Goal: Check status

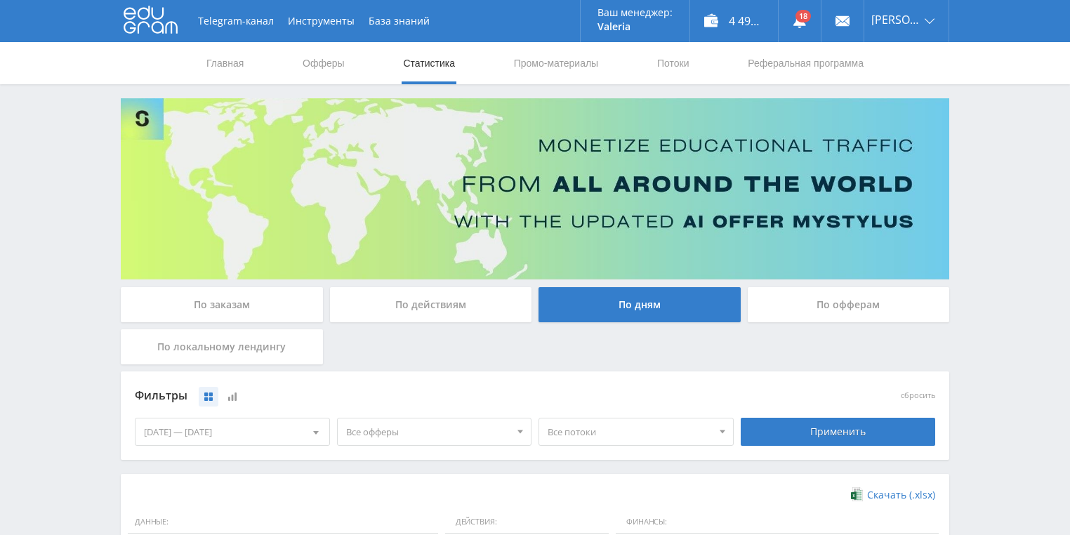
scroll to position [281, 0]
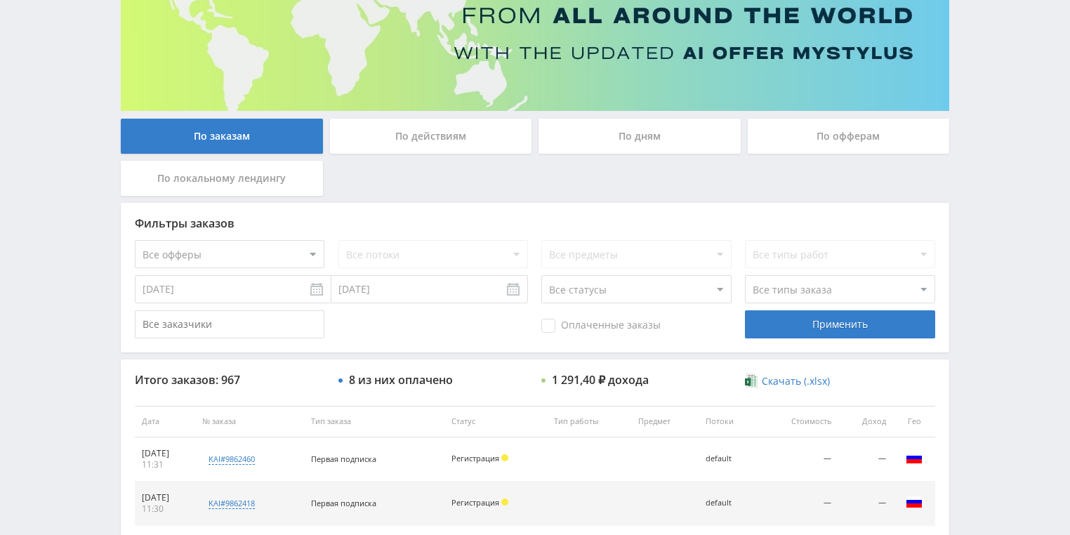
click at [423, 128] on div "По действиям" at bounding box center [431, 136] width 202 height 35
click at [0, 0] on input "По действиям" at bounding box center [0, 0] width 0 height 0
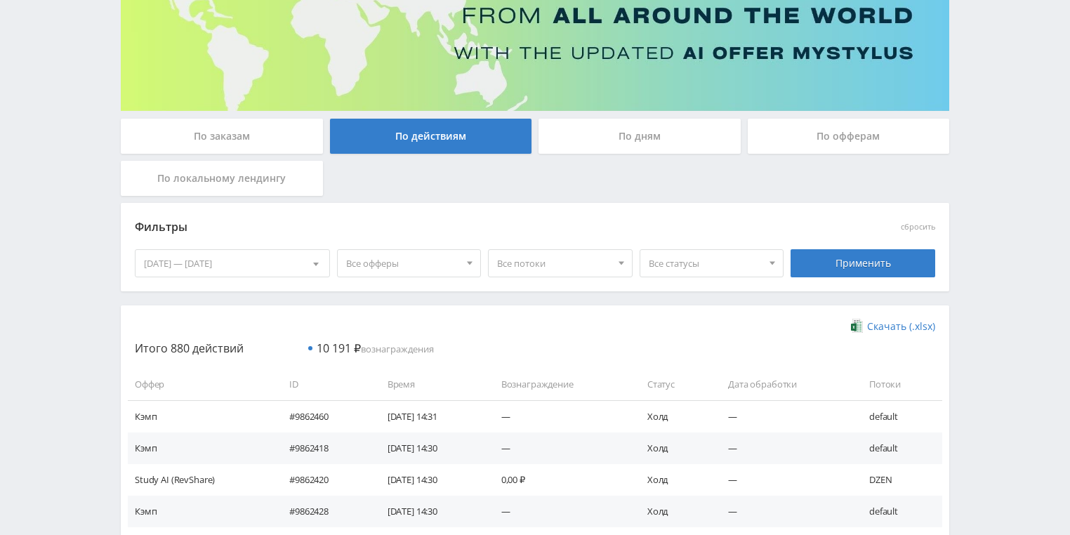
click at [588, 140] on div "По дням" at bounding box center [639, 136] width 202 height 35
click at [0, 0] on input "По дням" at bounding box center [0, 0] width 0 height 0
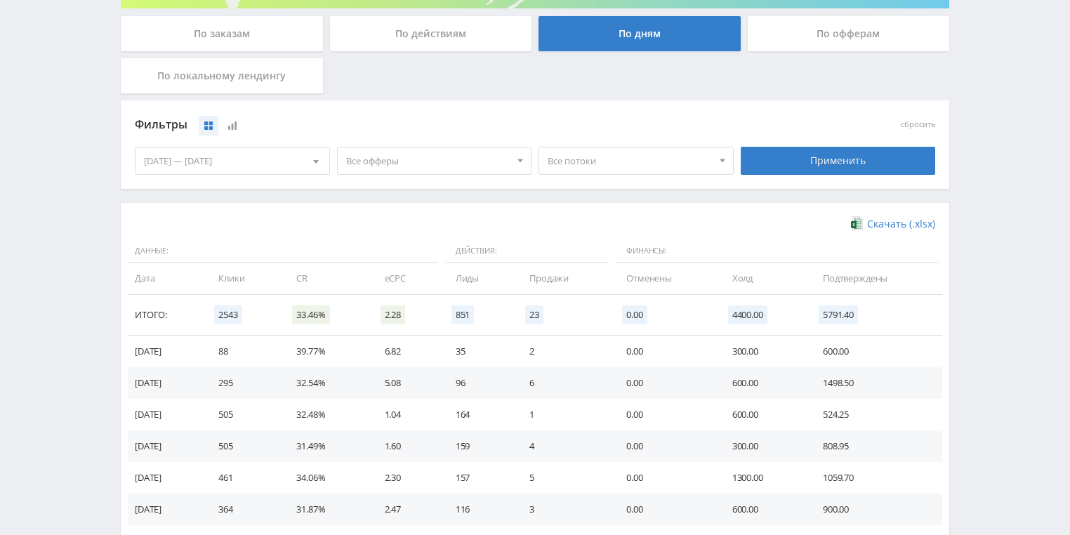
scroll to position [270, 0]
